Goal: Task Accomplishment & Management: Use online tool/utility

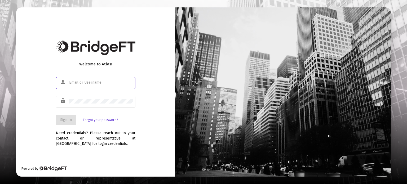
type input "[PERSON_NAME][EMAIL_ADDRESS][DOMAIN_NAME]"
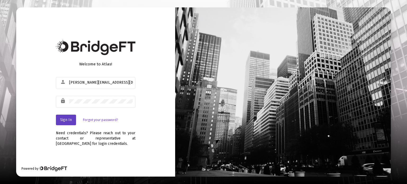
click at [58, 117] on button "Sign In" at bounding box center [66, 120] width 20 height 11
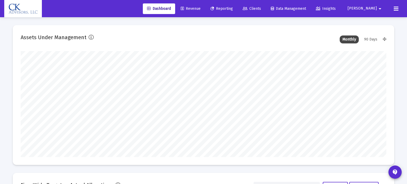
type input "[DATE]"
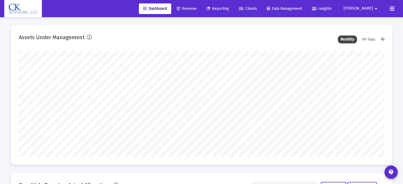
scroll to position [106, 197]
click at [229, 9] on span "Reporting" at bounding box center [217, 8] width 23 height 5
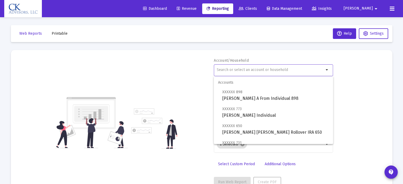
click at [248, 69] on input "text" at bounding box center [270, 70] width 107 height 4
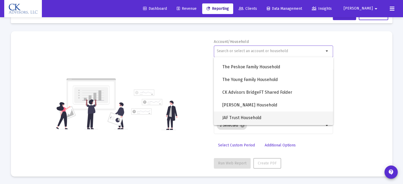
scroll to position [498, 0]
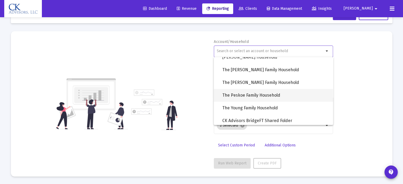
click at [264, 93] on span "The Peskoe Family Household" at bounding box center [275, 95] width 106 height 13
type input "The Peskoe Family Household"
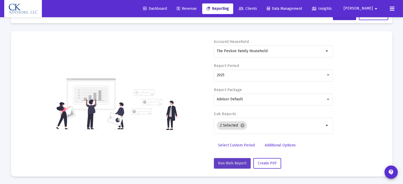
click at [237, 164] on span "Run Web Report" at bounding box center [232, 163] width 28 height 5
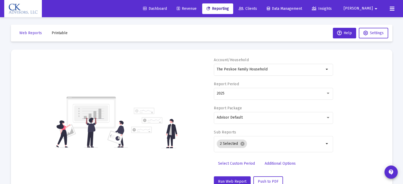
scroll to position [0, 0]
